Goal: Navigation & Orientation: Find specific page/section

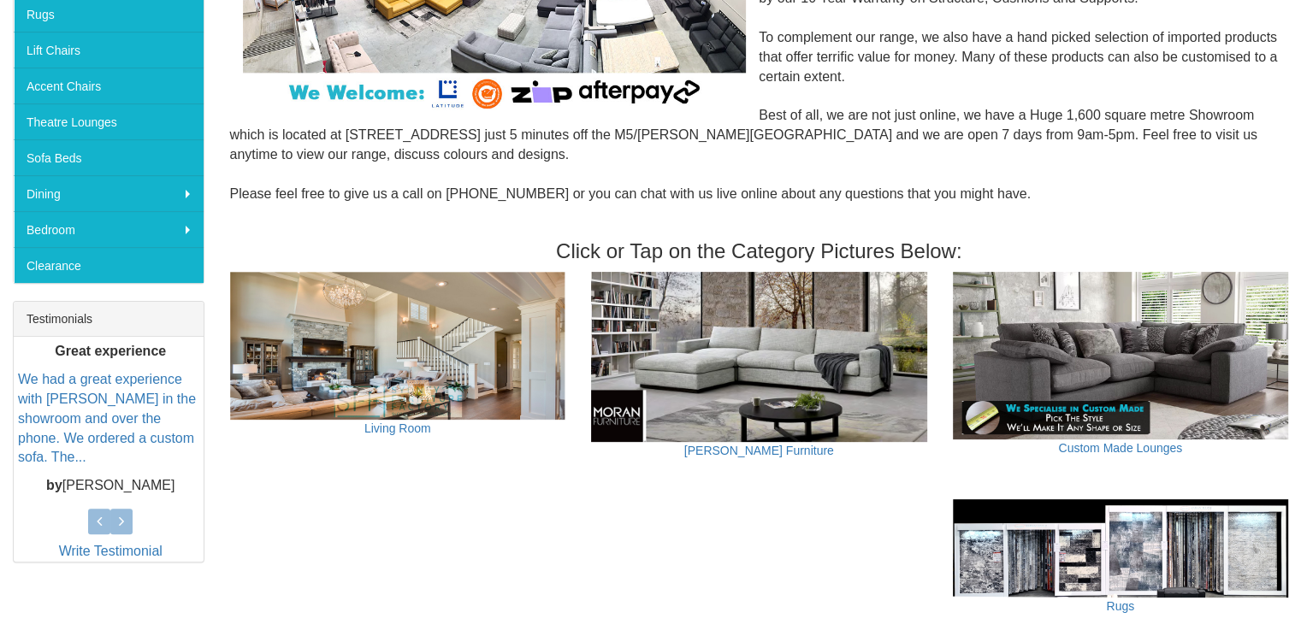
scroll to position [428, 0]
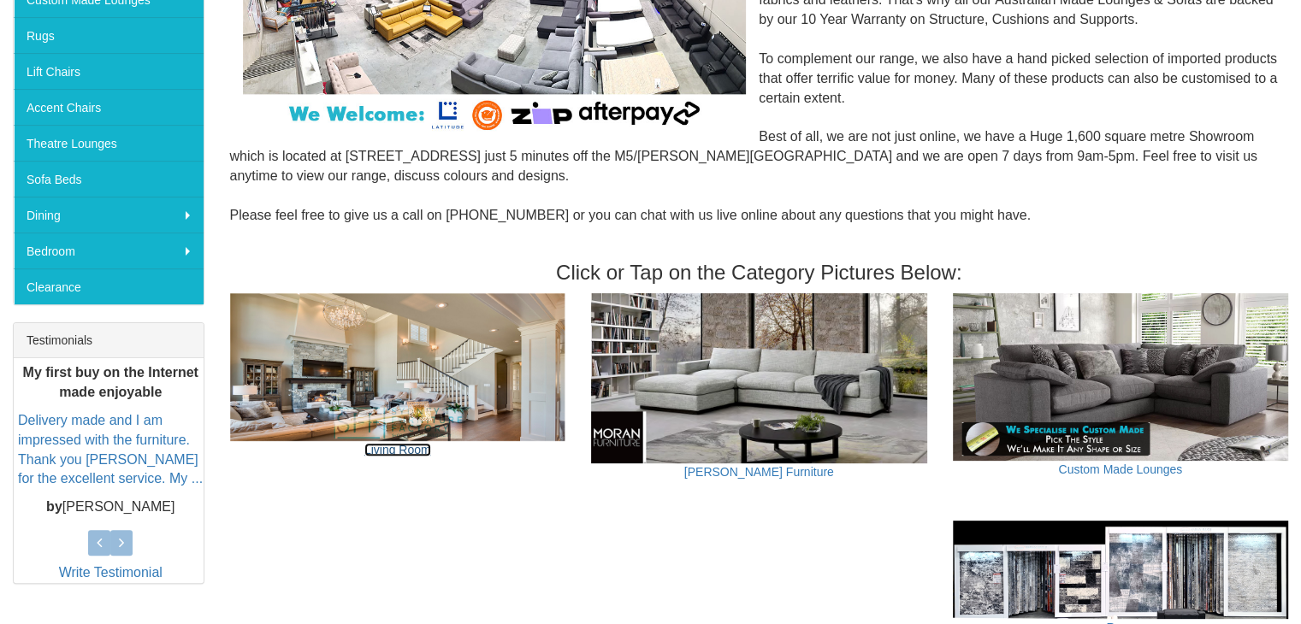
click at [401, 448] on link "Living Room" at bounding box center [397, 450] width 67 height 14
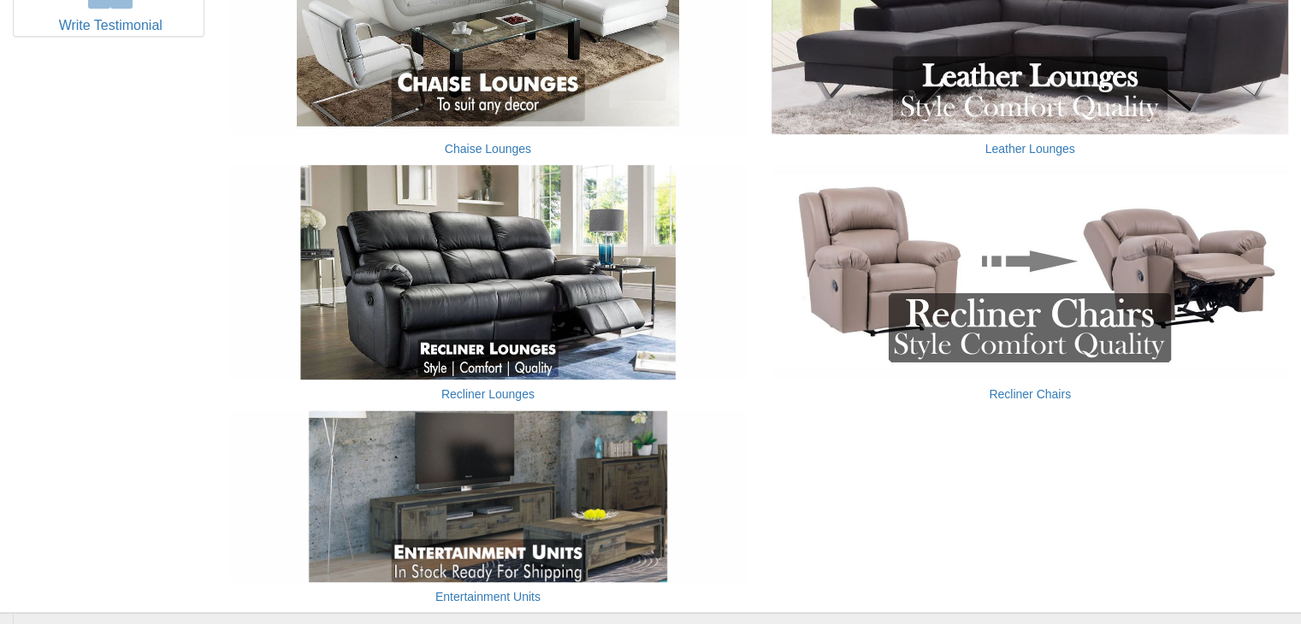
scroll to position [1112, 0]
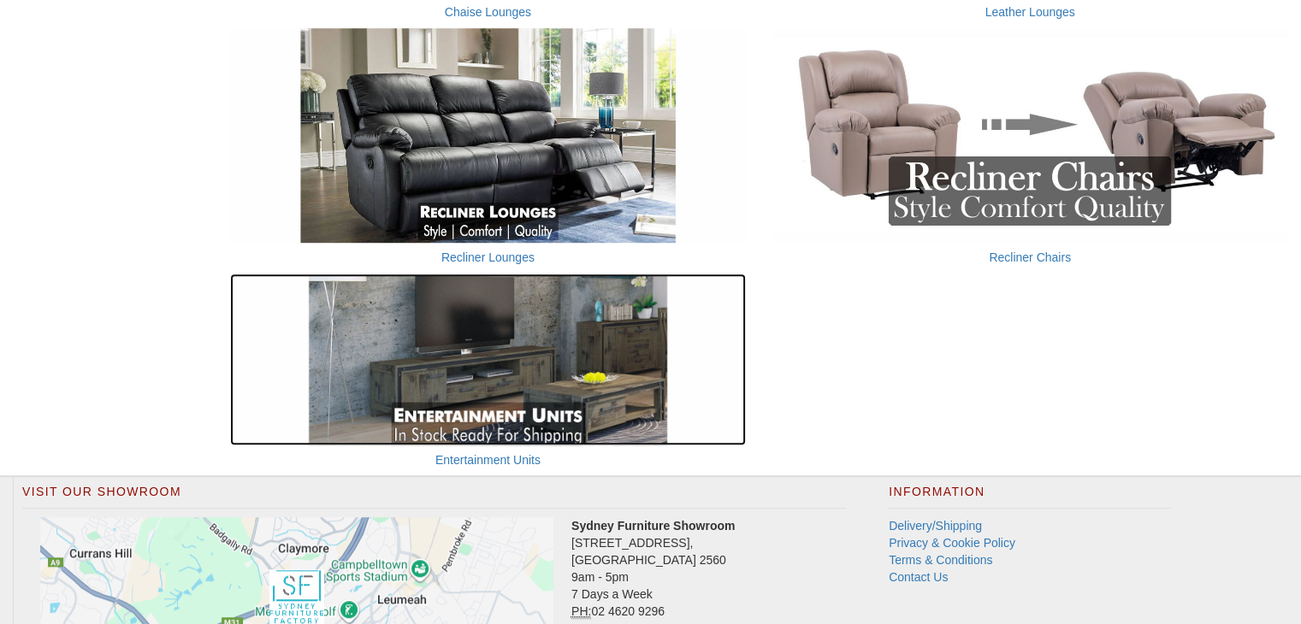
click at [497, 364] on img at bounding box center [488, 360] width 517 height 172
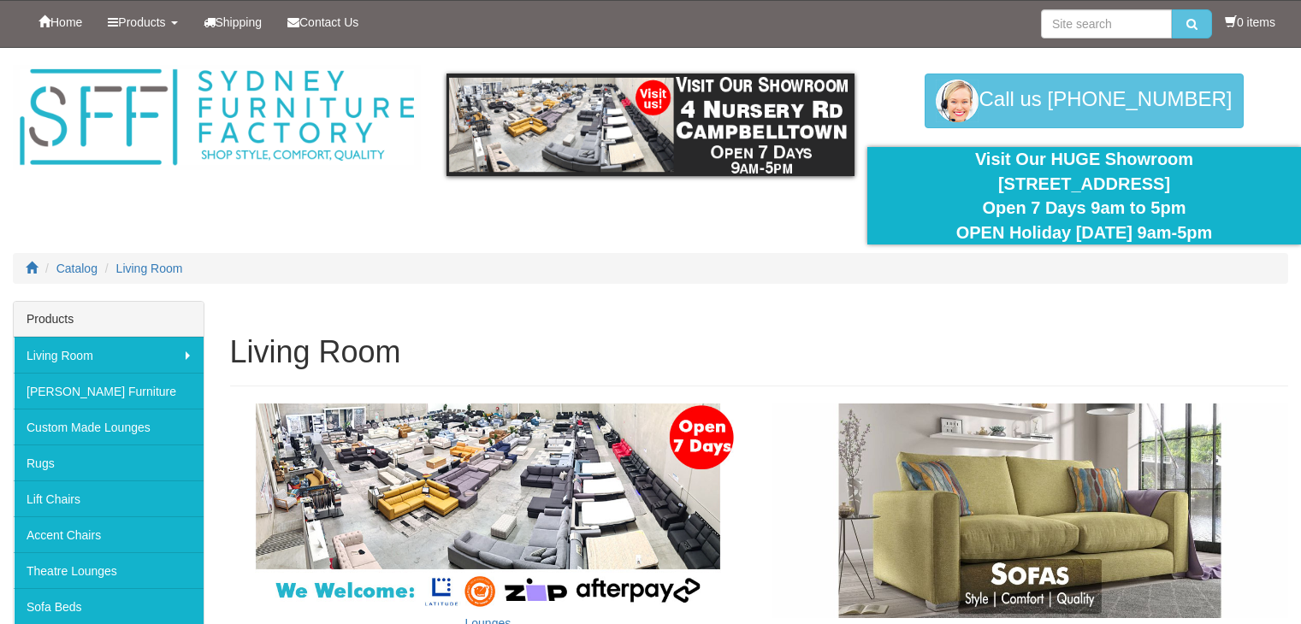
scroll to position [1112, 0]
